Goal: Check status: Check status

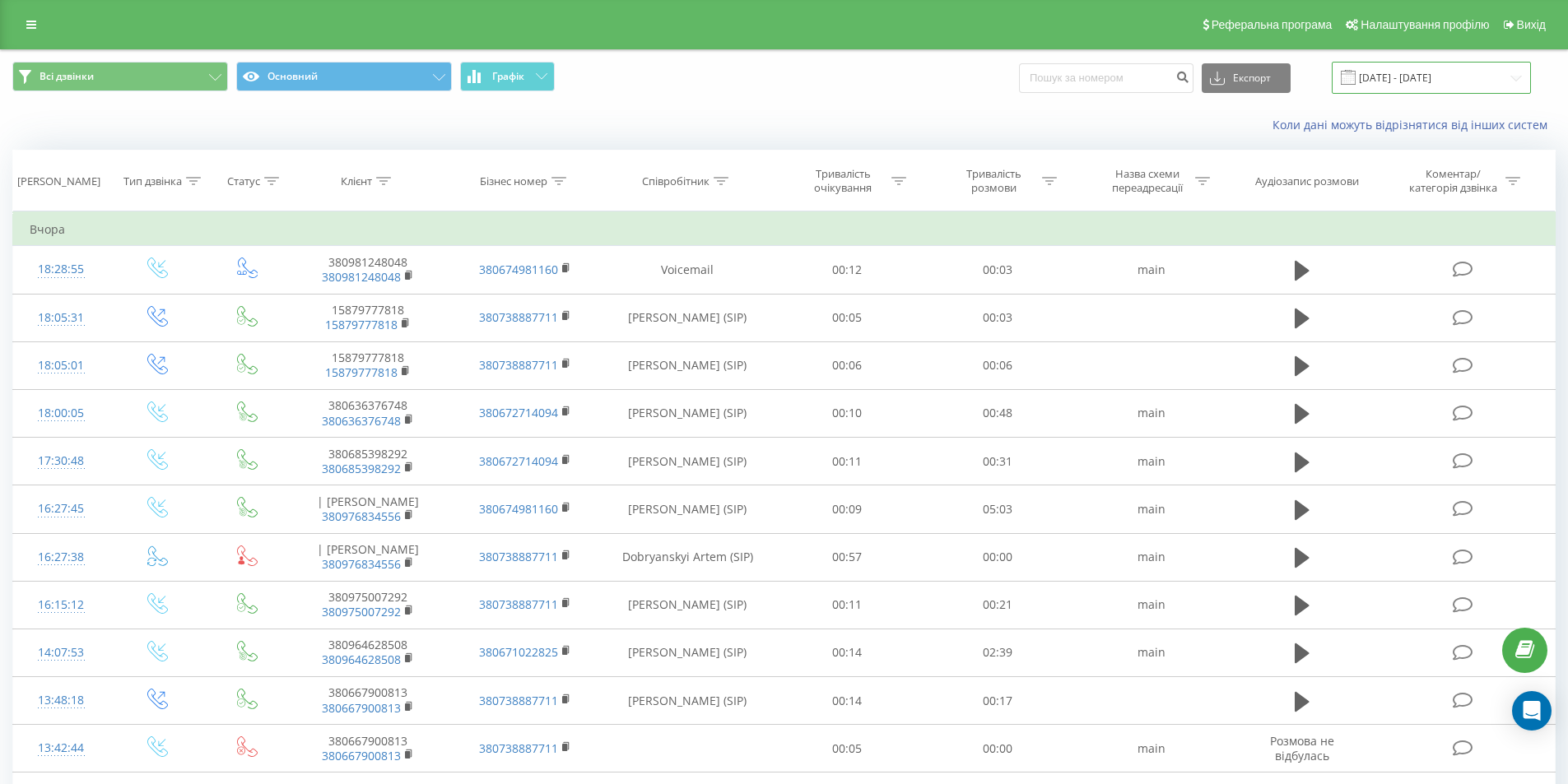
click at [1420, 79] on input "[DATE] - [DATE]" at bounding box center [1431, 77] width 199 height 32
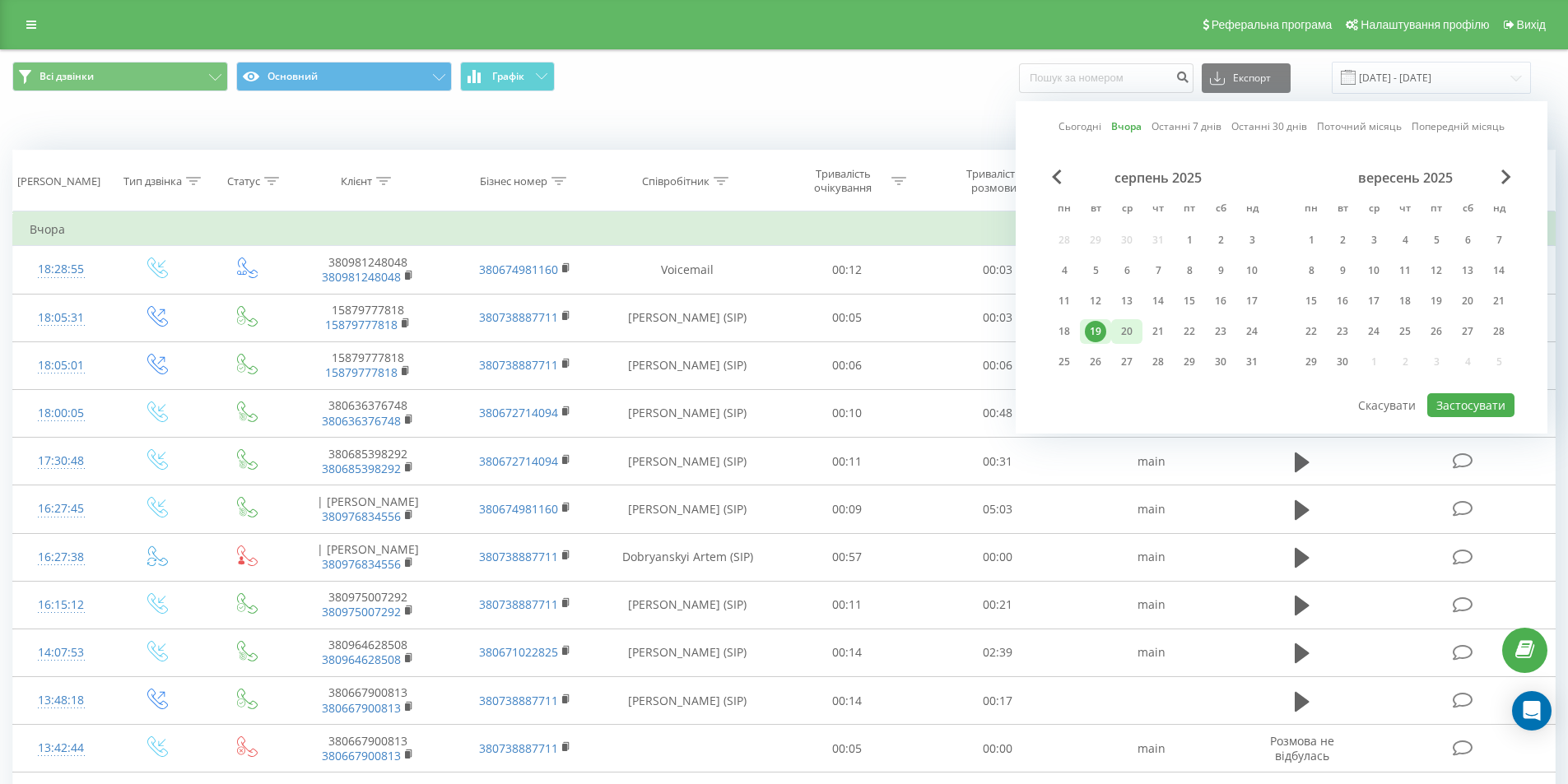
click at [1130, 327] on div "20" at bounding box center [1127, 332] width 22 height 22
click at [1447, 403] on button "Застосувати" at bounding box center [1471, 404] width 87 height 24
type input "[DATE] - [DATE]"
